Goal: Communication & Community: Share content

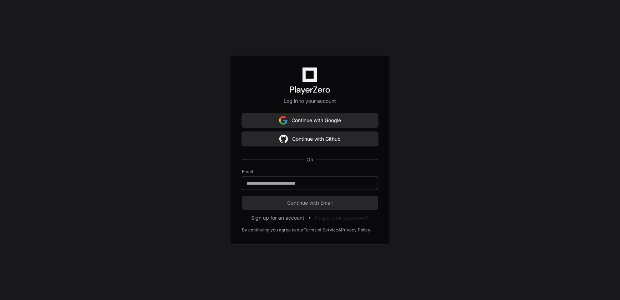
click at [293, 181] on input "email" at bounding box center [310, 183] width 127 height 7
type input "**********"
click at [242, 196] on button "Continue with Email" at bounding box center [310, 203] width 136 height 14
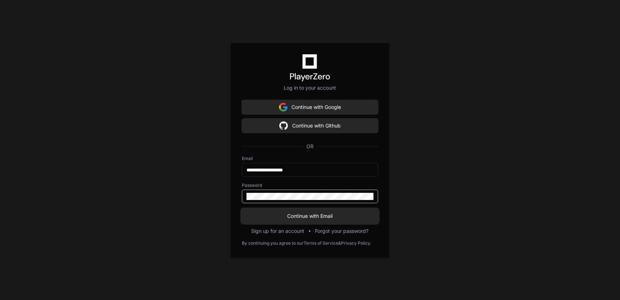
click at [304, 214] on span "Continue with Email" at bounding box center [310, 215] width 136 height 7
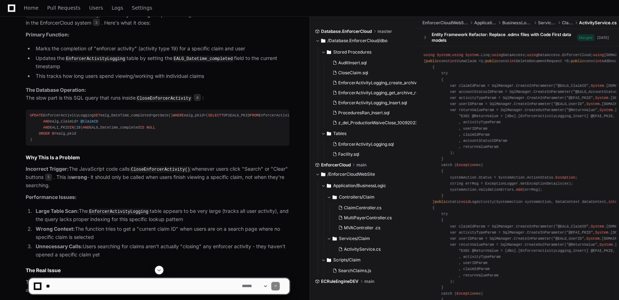
scroll to position [1108, 0]
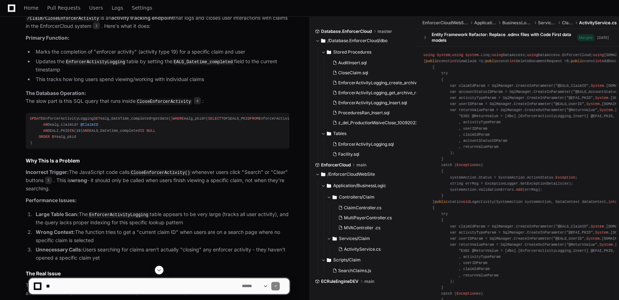
click at [108, 288] on textarea at bounding box center [143, 286] width 196 height 16
type textarea "**********"
click at [158, 271] on span at bounding box center [159, 270] width 6 height 6
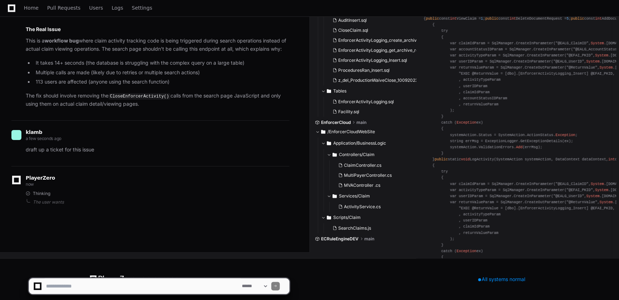
scroll to position [1390, 0]
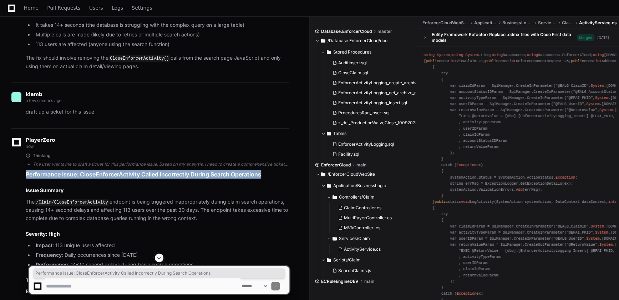
drag, startPoint x: 264, startPoint y: 218, endPoint x: 26, endPoint y: 217, distance: 238.0
click at [26, 178] on h1 "Performance Issue: CloseEnforcerActivity Called Incorrectly During Search Opera…" at bounding box center [158, 174] width 264 height 9
copy h1 "Performance Issue: CloseEnforcerActivity Called Incorrectly During Search Opera…"
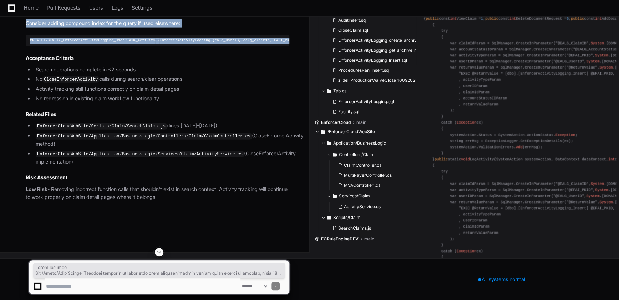
scroll to position [2168, 0]
drag, startPoint x: 25, startPoint y: 137, endPoint x: 134, endPoint y: 183, distance: 118.2
copy article "Lorem Ipsumdo Sit /Ametc/AdipiScingeliTseddoei temporin ut labor etdolorem aliq…"
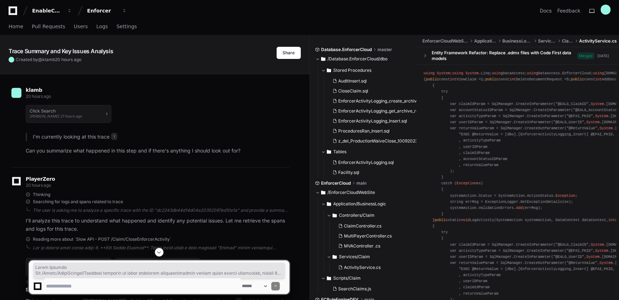
scroll to position [0, 0]
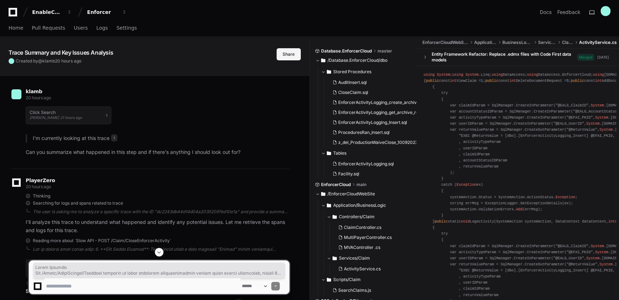
click at [291, 55] on button "Share" at bounding box center [289, 54] width 24 height 12
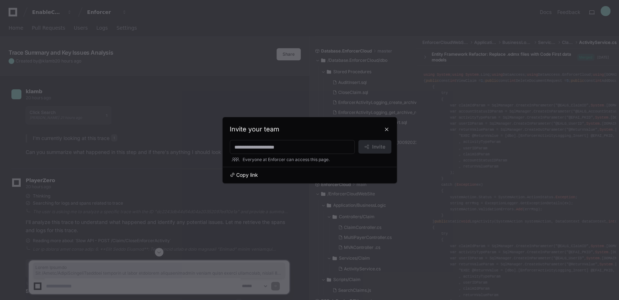
click at [248, 171] on span "Copy link" at bounding box center [247, 174] width 22 height 7
click at [387, 128] on button at bounding box center [386, 128] width 11 height 11
